Goal: Entertainment & Leisure: Consume media (video, audio)

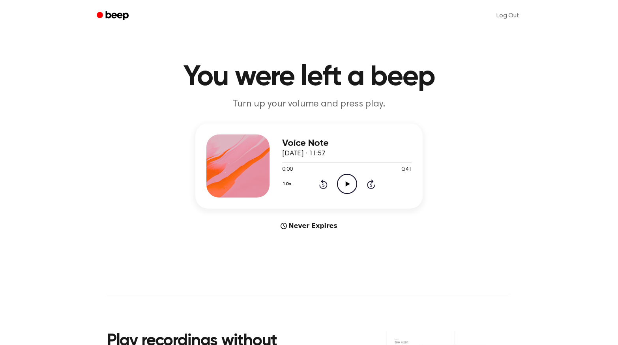
click at [350, 182] on icon "Play Audio" at bounding box center [347, 184] width 20 height 20
click at [350, 182] on icon "Pause Audio" at bounding box center [347, 184] width 20 height 20
click at [350, 182] on icon "Play Audio" at bounding box center [347, 184] width 20 height 20
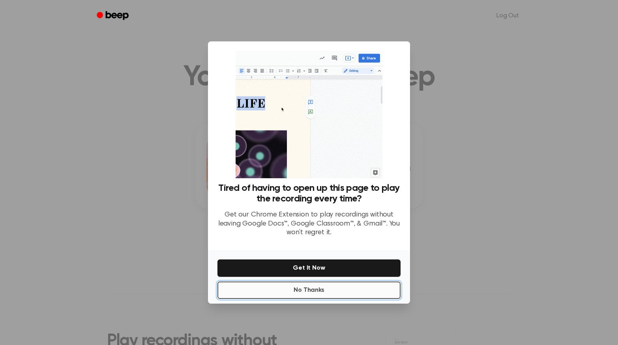
click at [274, 292] on button "No Thanks" at bounding box center [308, 290] width 183 height 17
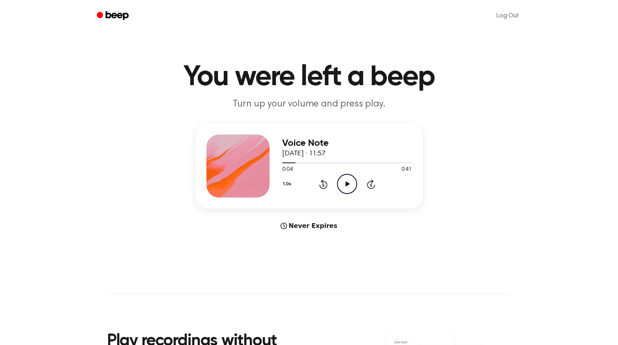
click at [348, 181] on icon "Play Audio" at bounding box center [347, 184] width 20 height 20
click at [348, 181] on icon "Pause Audio" at bounding box center [347, 184] width 20 height 20
click at [348, 181] on icon "Play Audio" at bounding box center [347, 184] width 20 height 20
click at [348, 181] on icon "Pause Audio" at bounding box center [347, 184] width 20 height 20
click at [348, 181] on icon "Play Audio" at bounding box center [347, 184] width 20 height 20
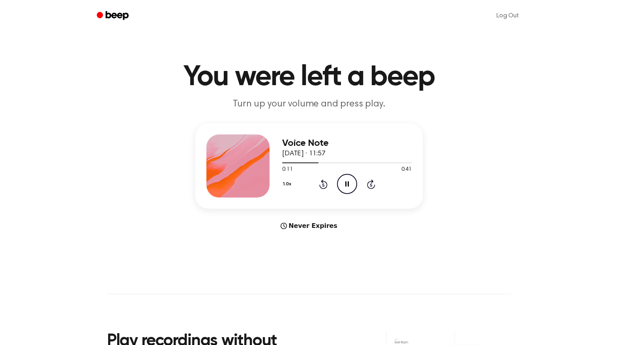
click at [348, 181] on icon "Pause Audio" at bounding box center [347, 184] width 20 height 20
click at [322, 184] on icon "Rewind 5 seconds" at bounding box center [323, 184] width 9 height 10
click at [346, 184] on icon at bounding box center [347, 184] width 4 height 5
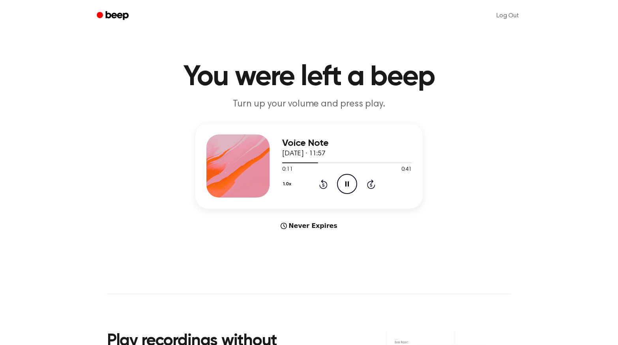
click at [346, 184] on icon at bounding box center [347, 184] width 4 height 5
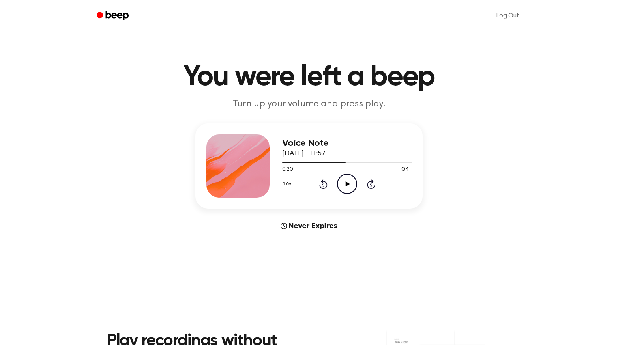
click at [346, 184] on icon at bounding box center [347, 184] width 4 height 5
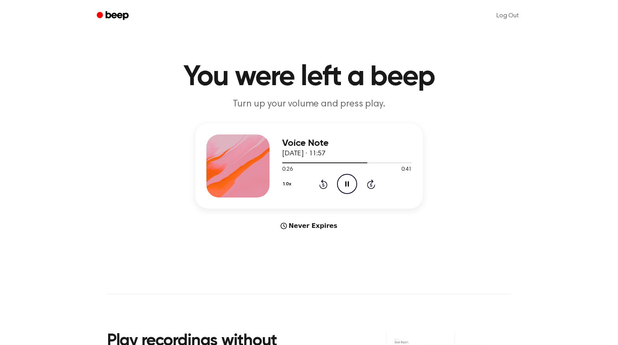
click at [346, 184] on icon at bounding box center [347, 184] width 4 height 5
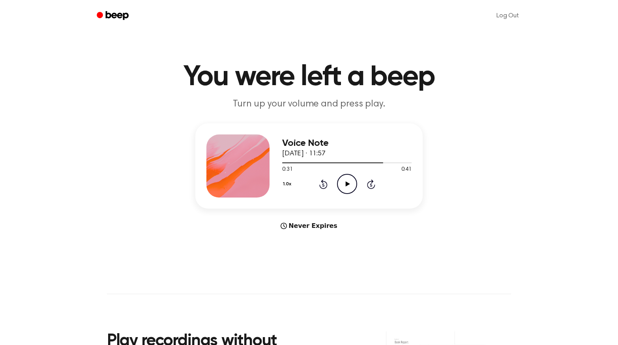
click at [346, 184] on icon at bounding box center [347, 184] width 4 height 5
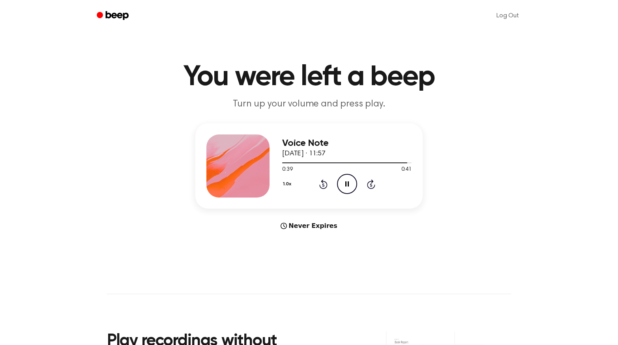
click at [346, 184] on icon at bounding box center [347, 184] width 4 height 5
